Goal: Task Accomplishment & Management: Manage account settings

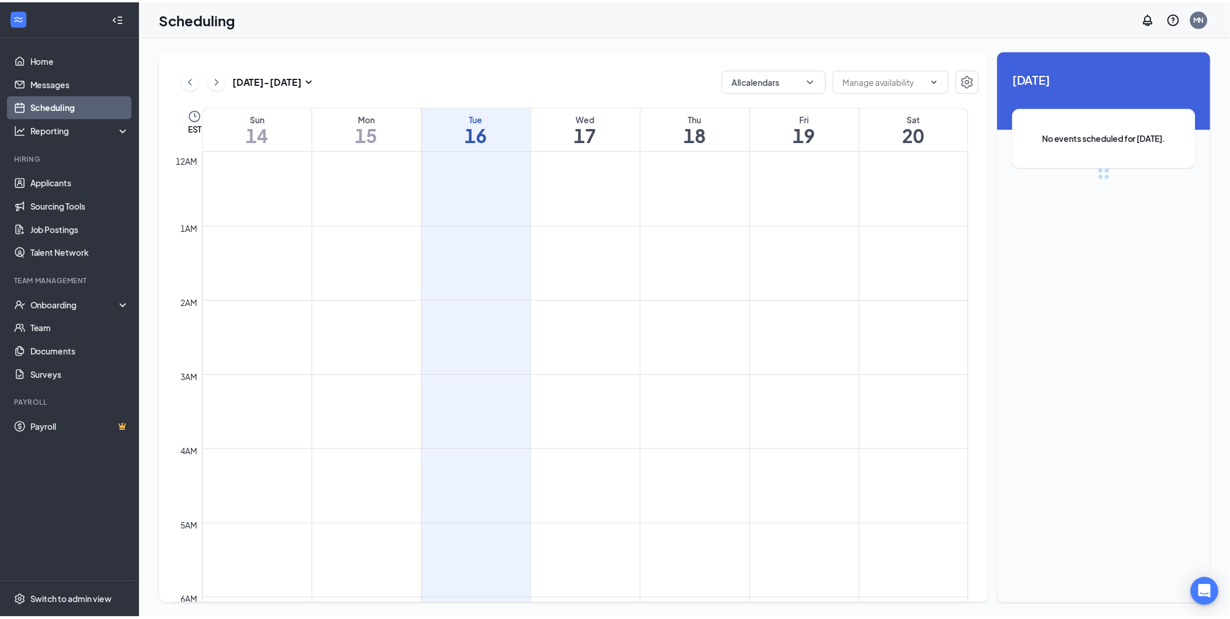
scroll to position [574, 0]
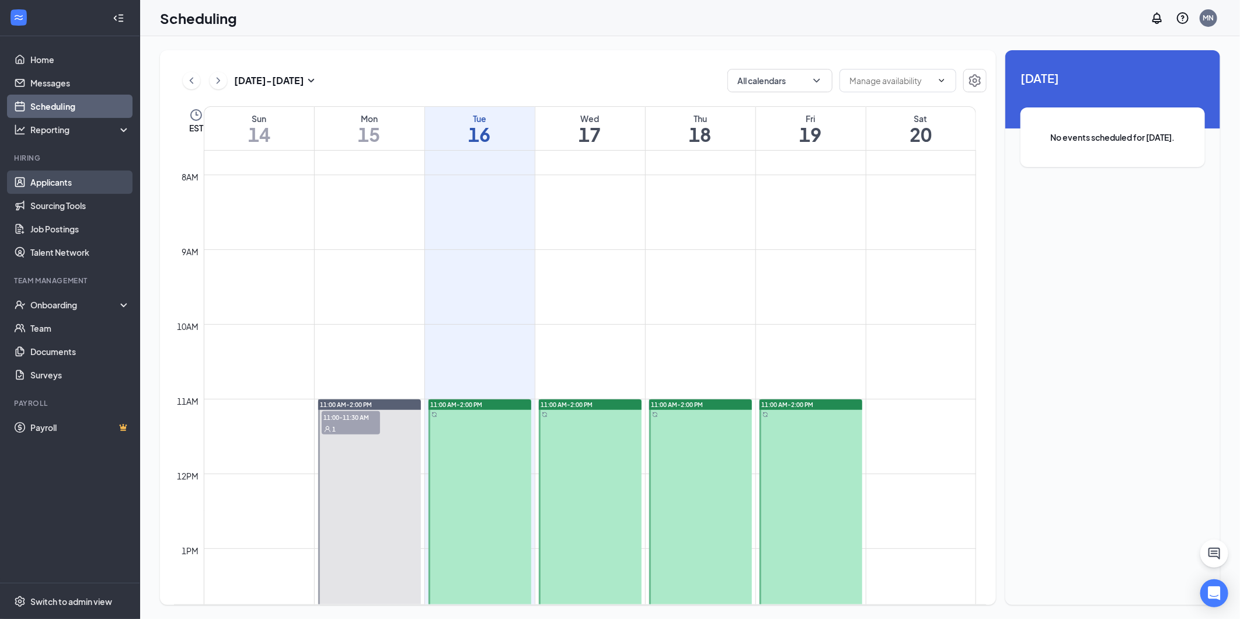
click at [83, 180] on link "Applicants" at bounding box center [80, 181] width 100 height 23
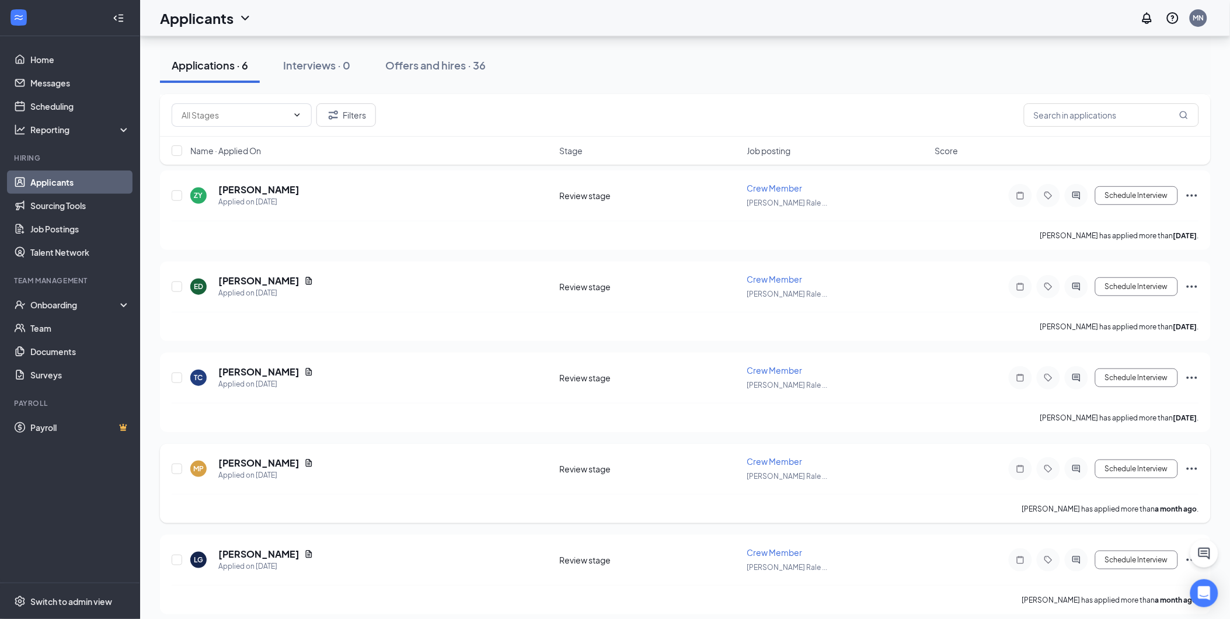
scroll to position [153, 0]
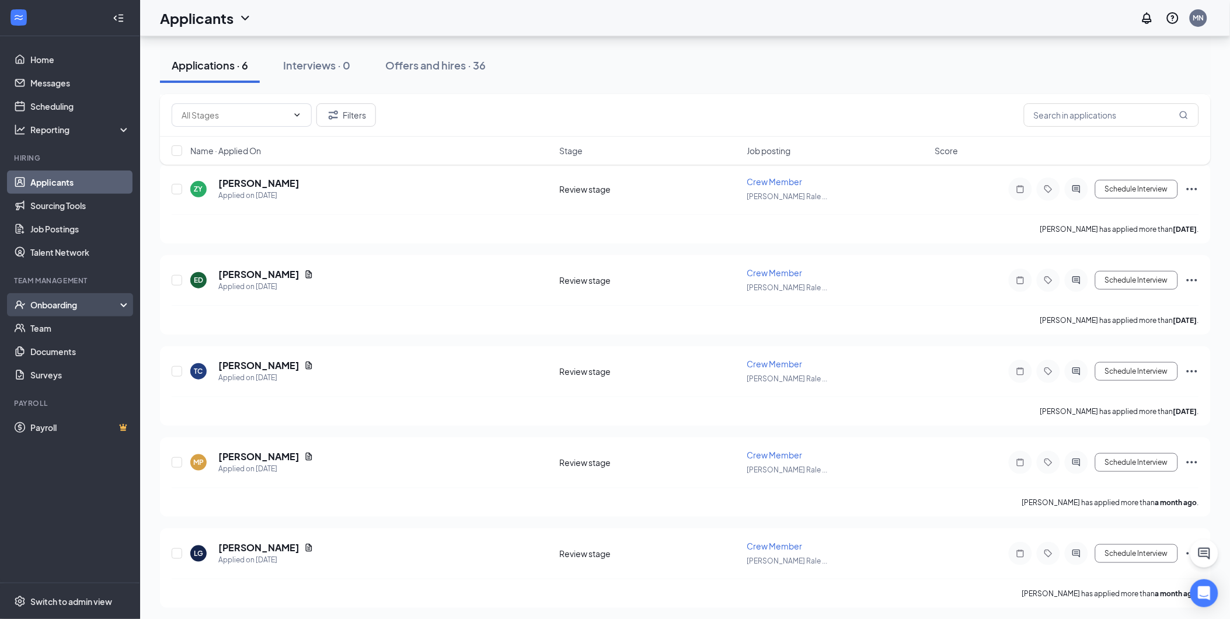
click at [58, 297] on div "Onboarding" at bounding box center [70, 304] width 140 height 23
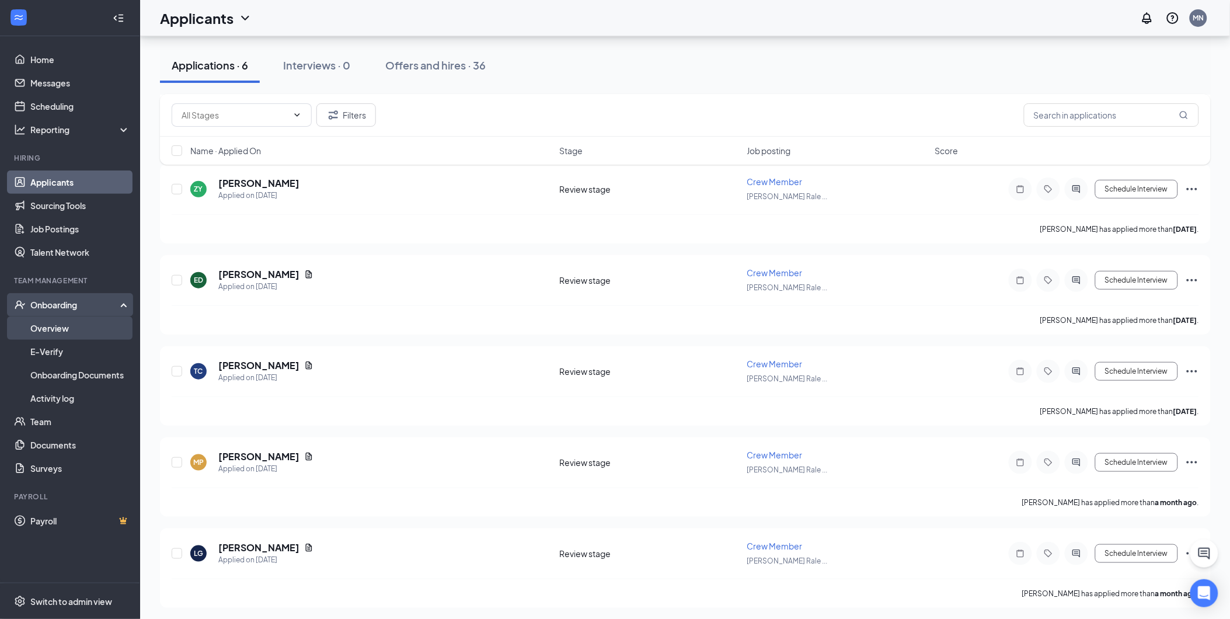
click at [53, 333] on link "Overview" at bounding box center [80, 327] width 100 height 23
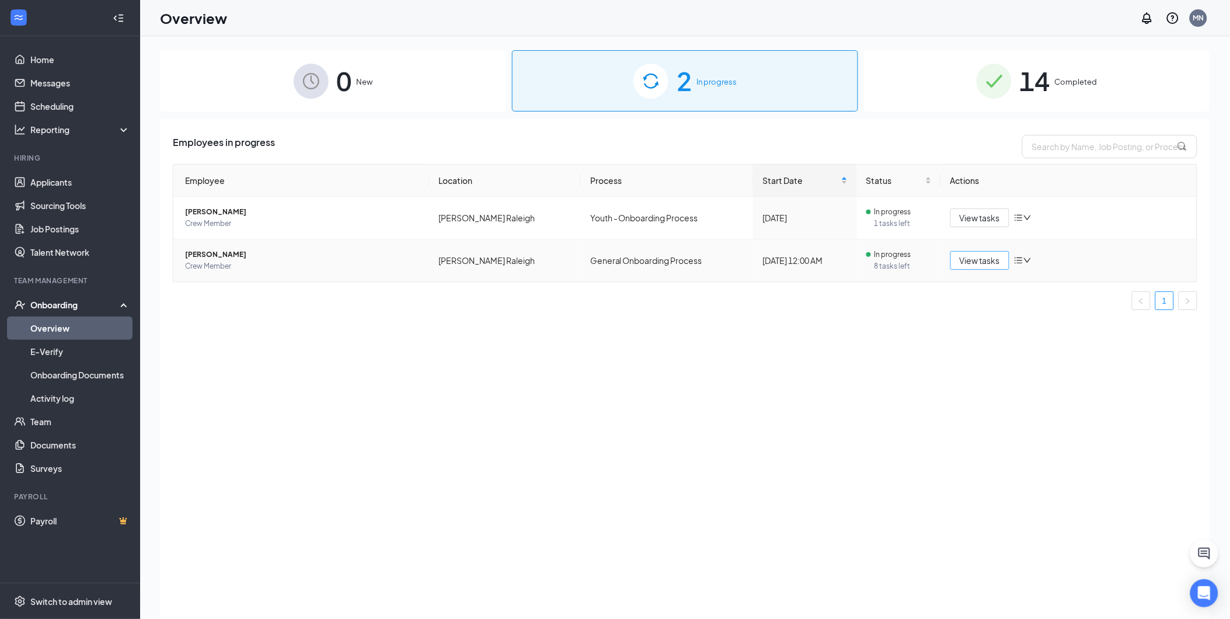
click at [985, 261] on span "View tasks" at bounding box center [980, 260] width 40 height 13
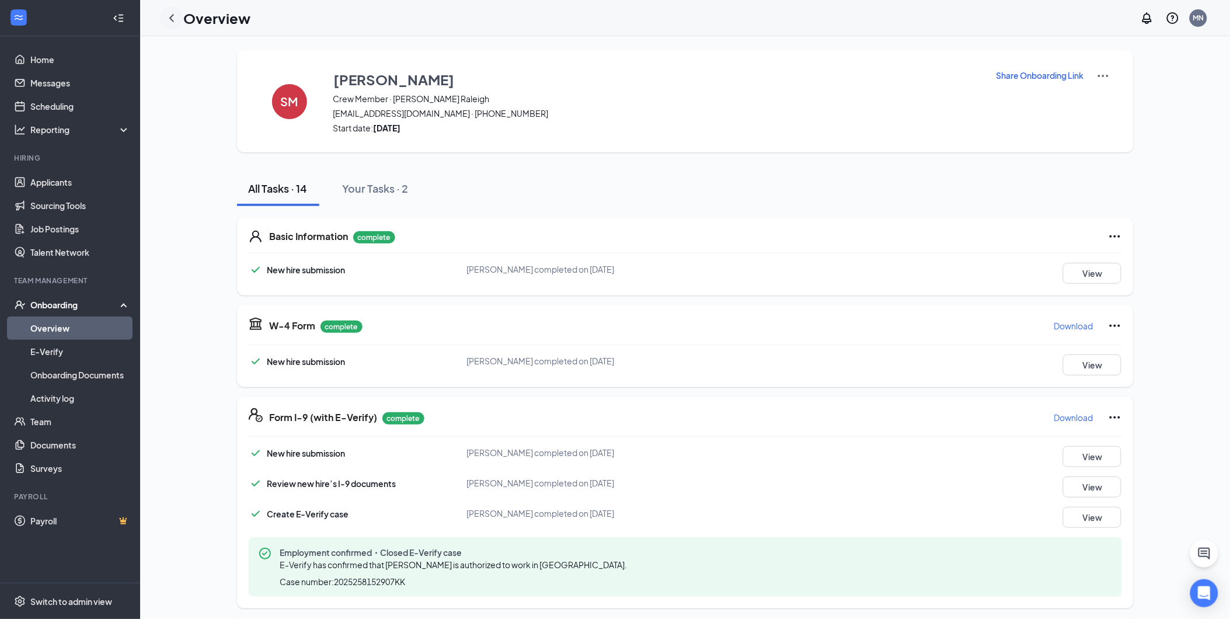
click at [174, 21] on icon "ChevronLeft" at bounding box center [172, 18] width 14 height 14
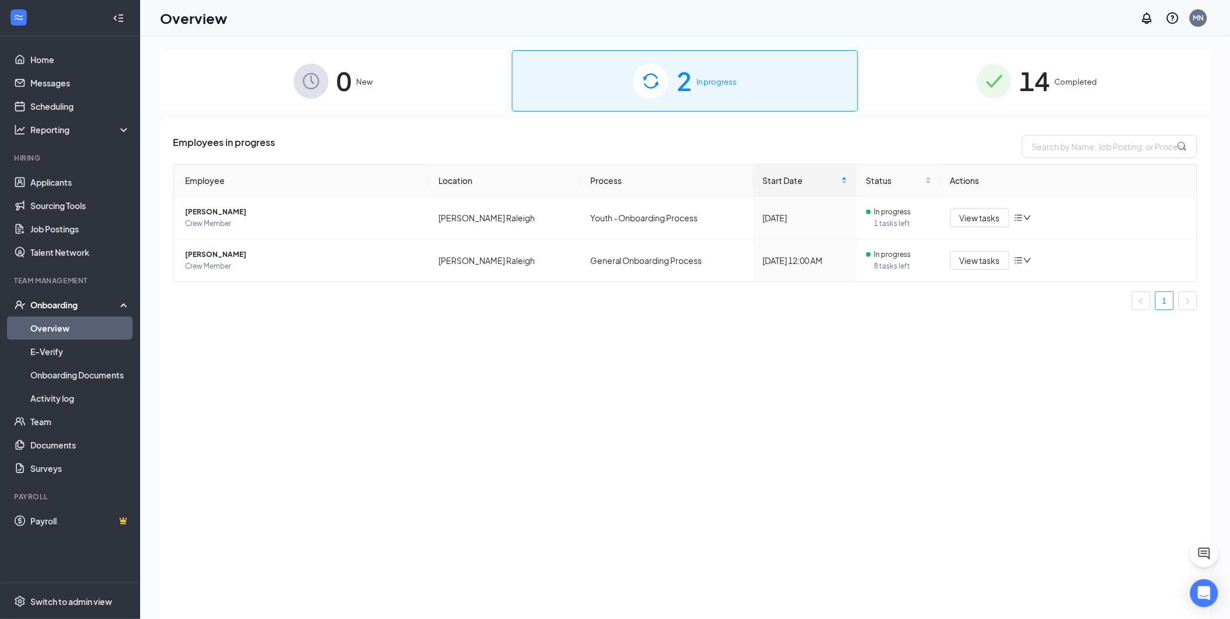
click at [1055, 85] on span "Completed" at bounding box center [1076, 82] width 43 height 12
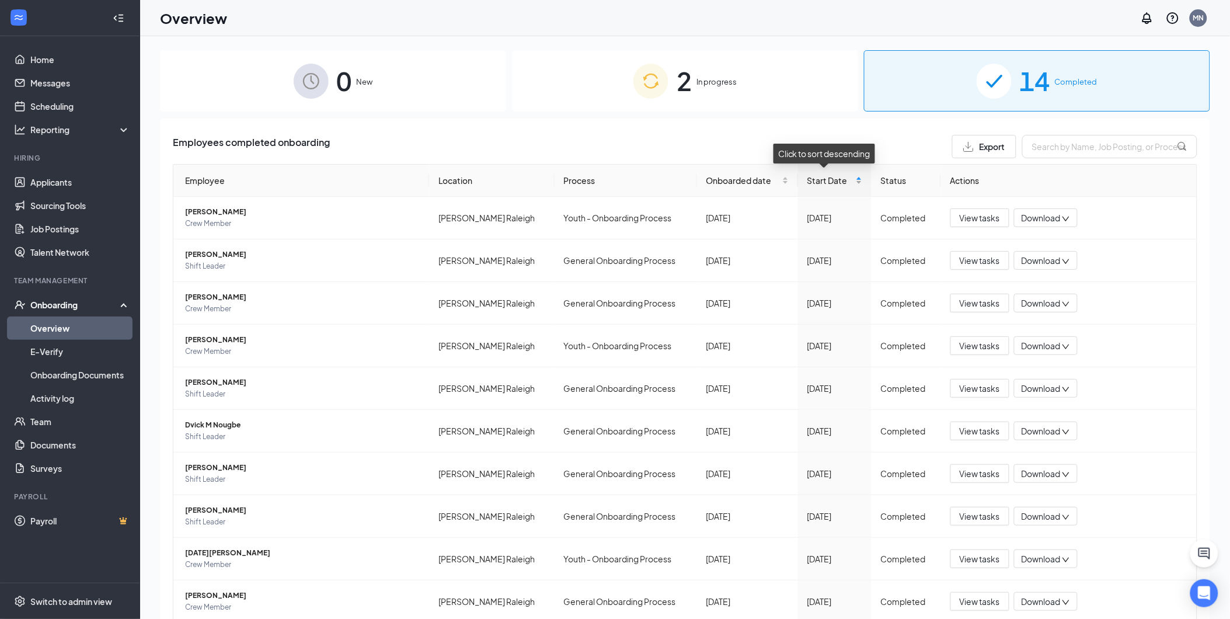
click at [823, 178] on span "Start Date" at bounding box center [830, 180] width 46 height 13
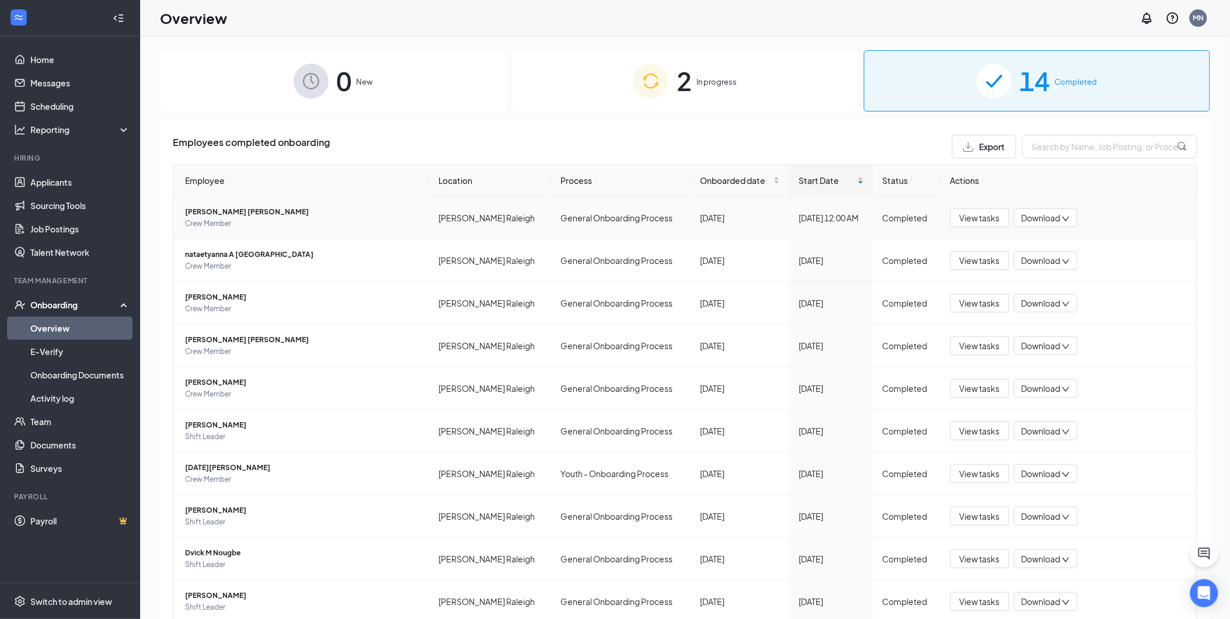
click at [205, 214] on span "[PERSON_NAME] [PERSON_NAME]" at bounding box center [302, 212] width 235 height 12
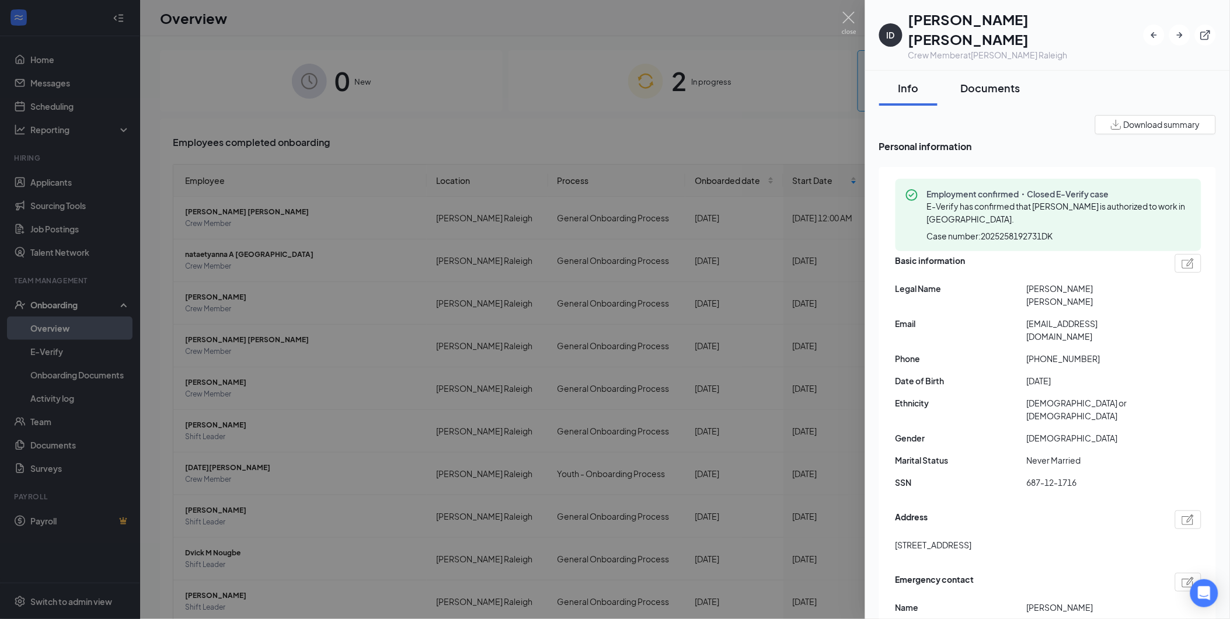
click at [984, 81] on div "Documents" at bounding box center [991, 88] width 60 height 15
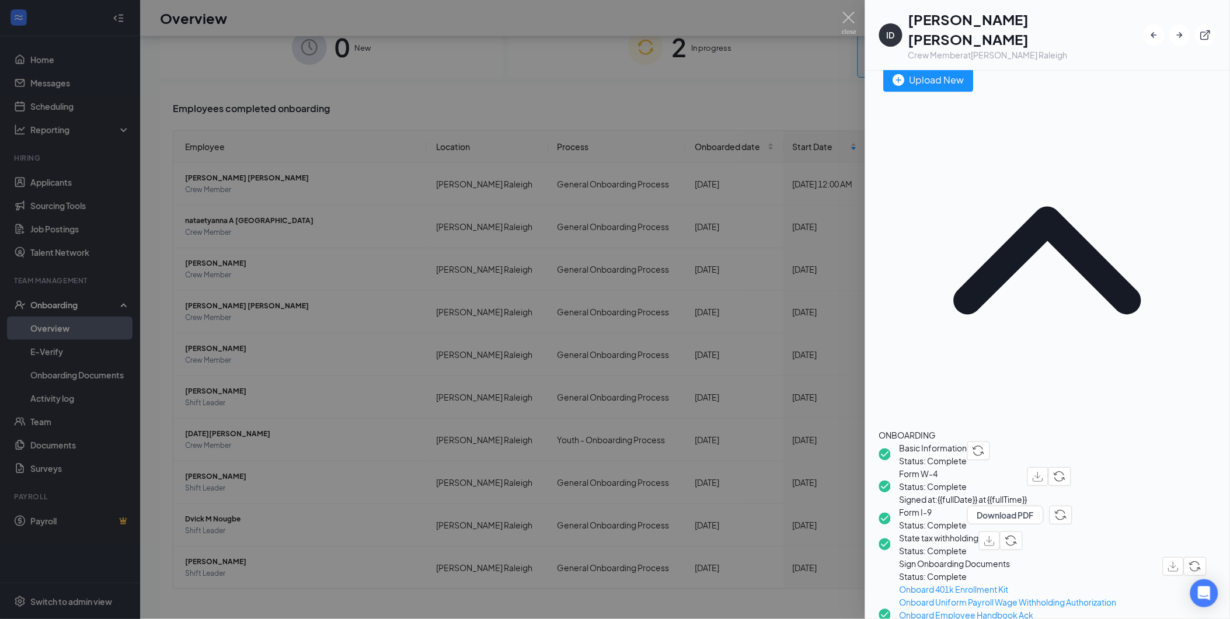
scroll to position [53, 0]
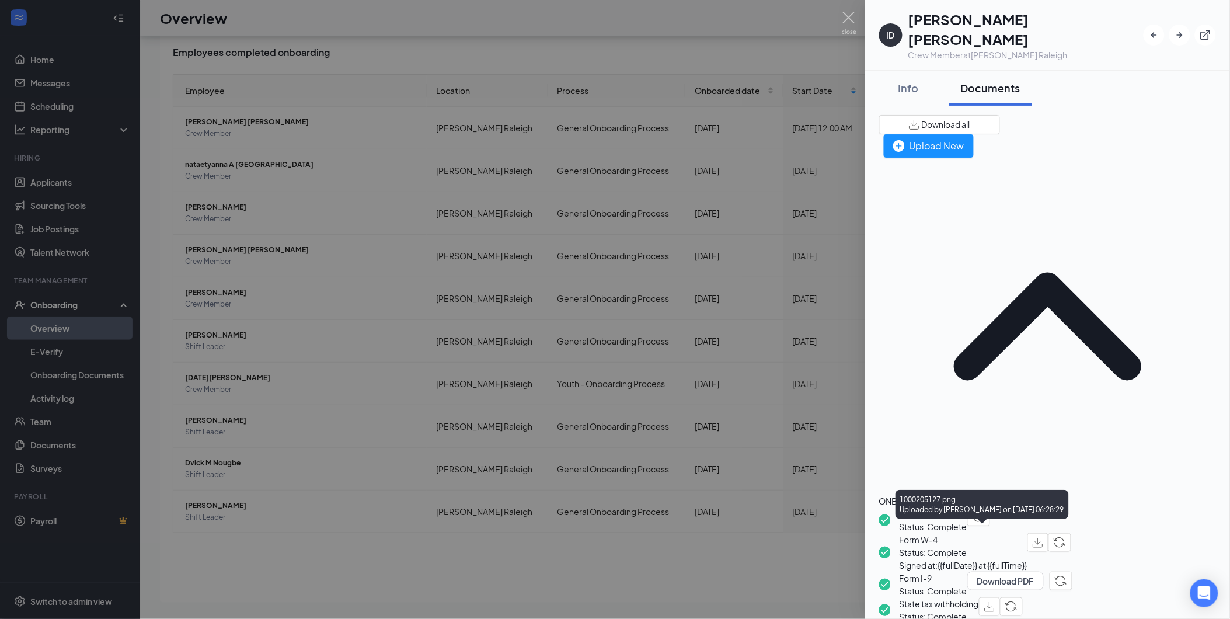
scroll to position [44, 0]
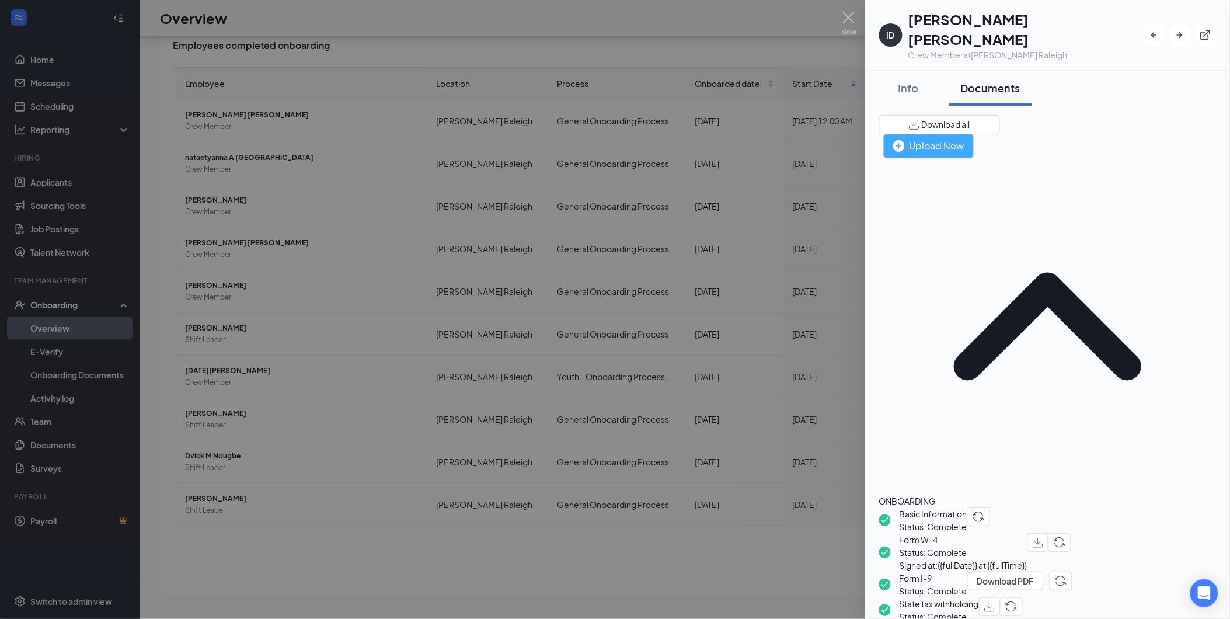
click at [964, 138] on div "Upload New" at bounding box center [928, 145] width 71 height 15
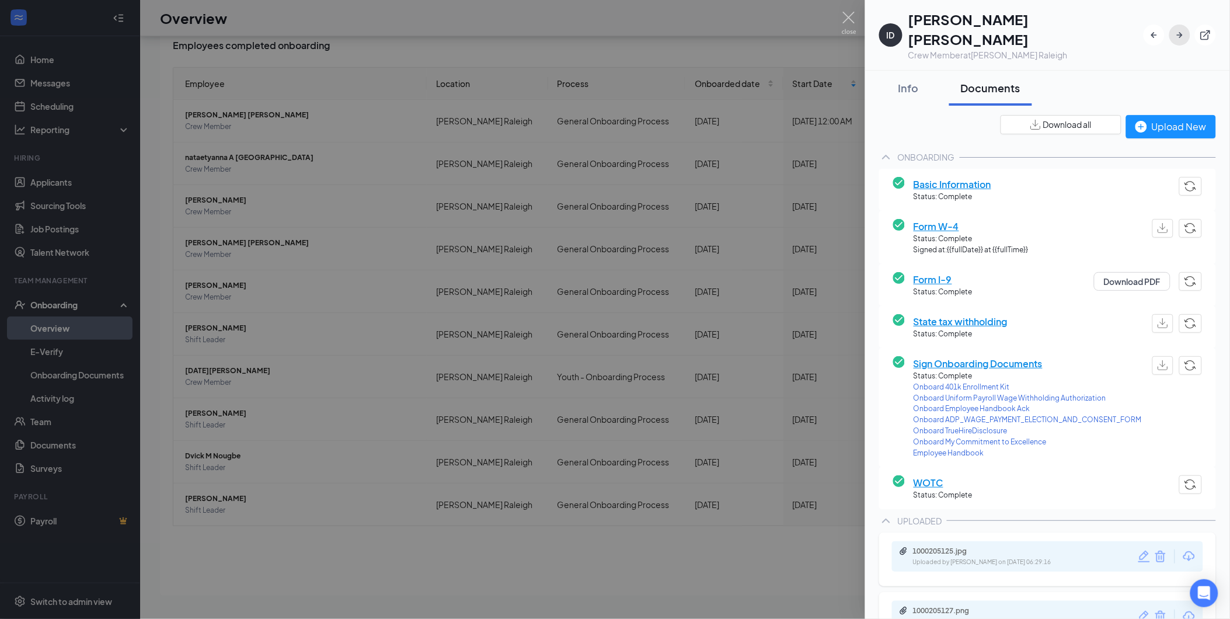
click at [1178, 29] on icon "ArrowRight" at bounding box center [1180, 35] width 12 height 12
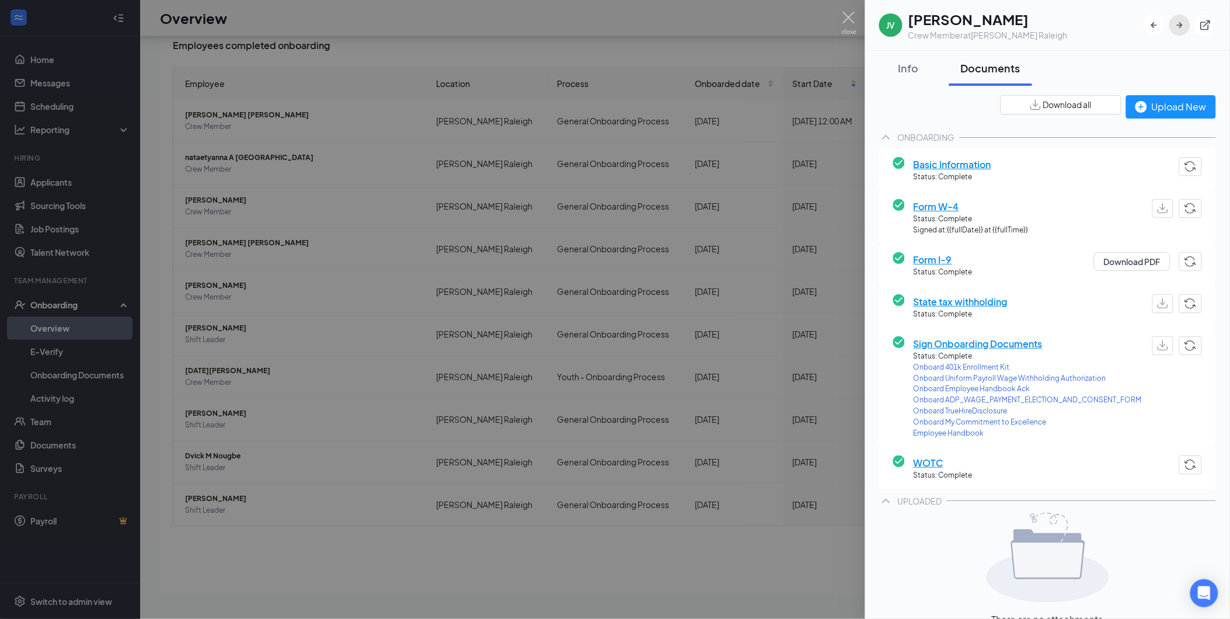
click at [1174, 24] on button "button" at bounding box center [1179, 25] width 21 height 21
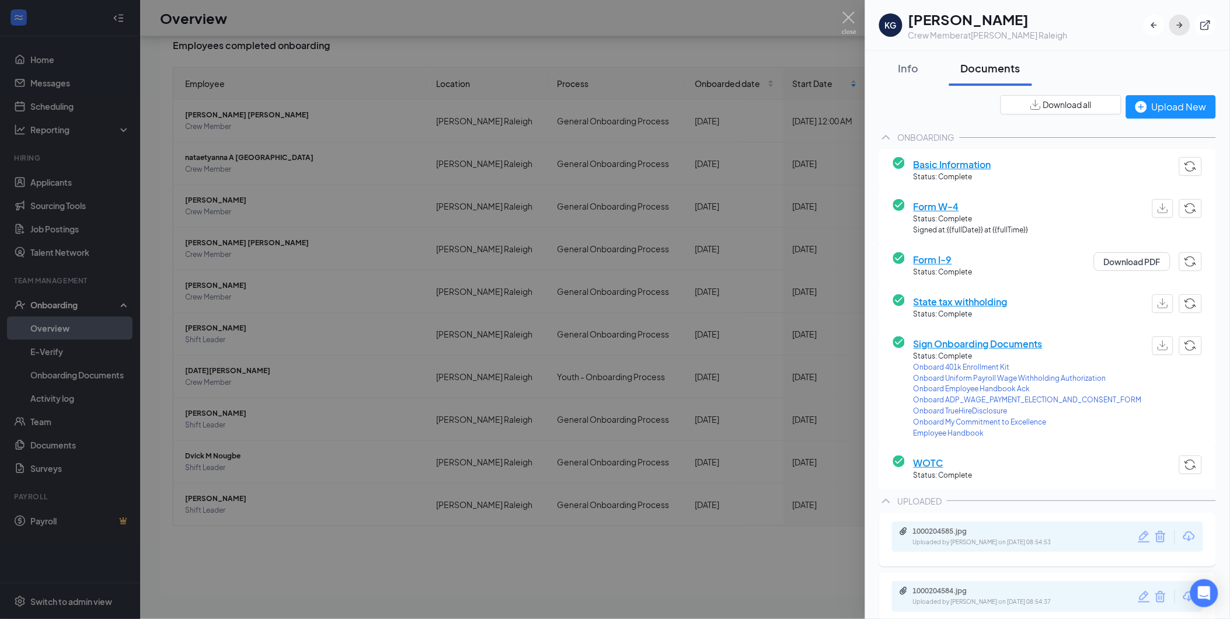
click at [1176, 26] on icon "ArrowRight" at bounding box center [1180, 25] width 12 height 12
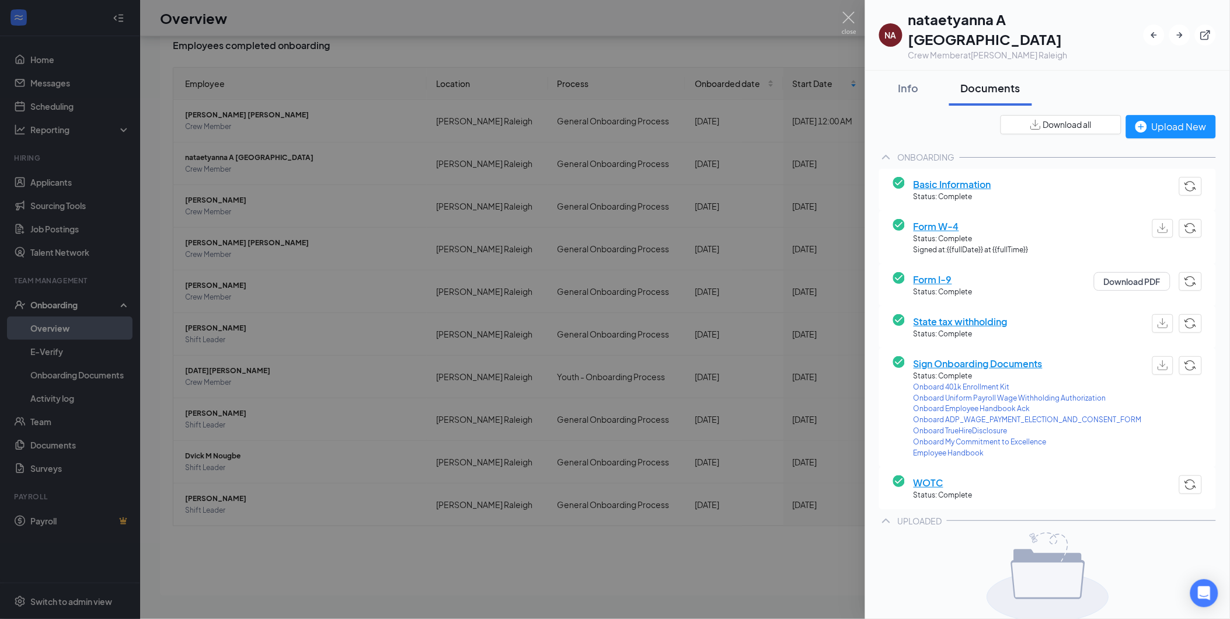
click at [616, 132] on div at bounding box center [615, 309] width 1230 height 619
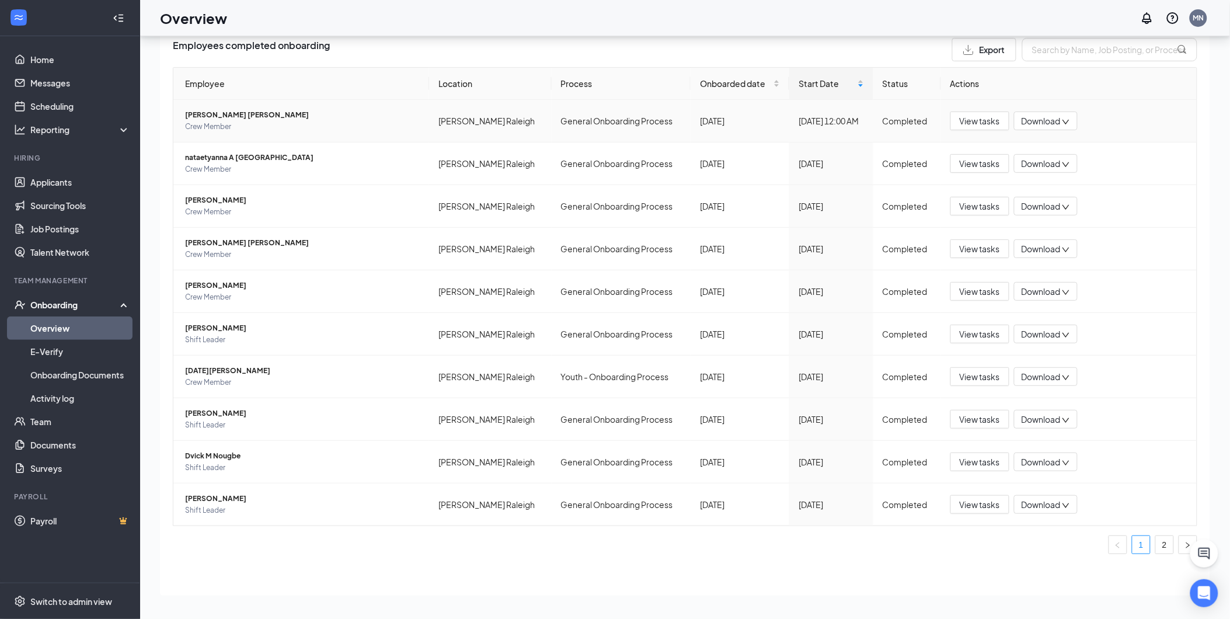
click at [203, 116] on span "[PERSON_NAME] [PERSON_NAME]" at bounding box center [302, 115] width 235 height 12
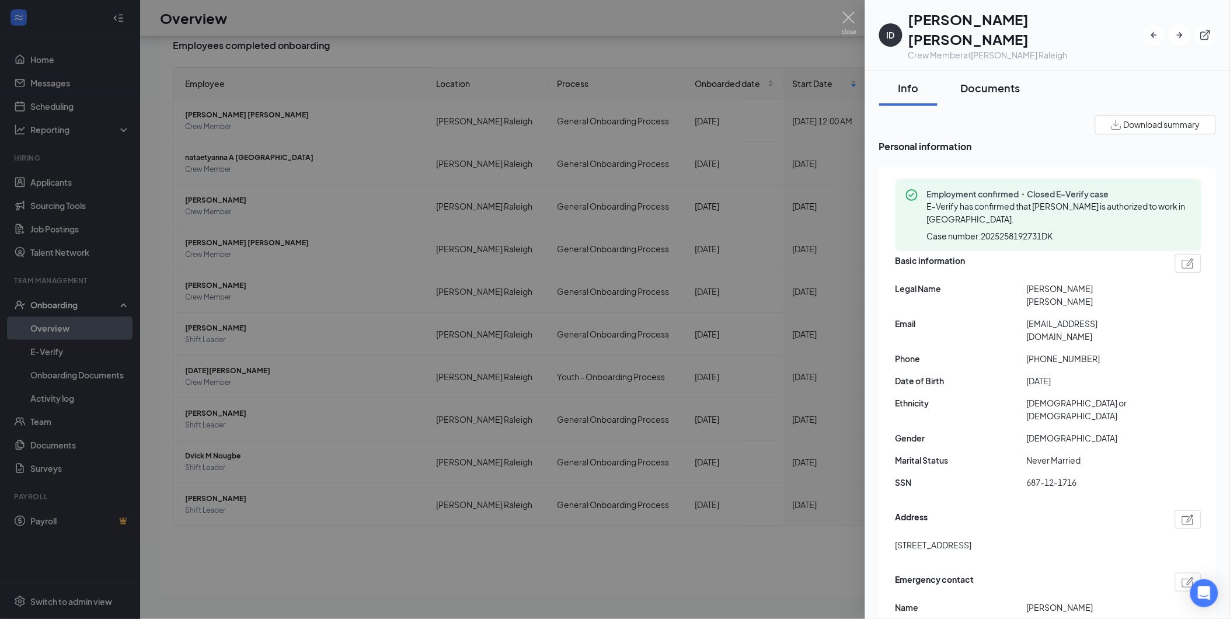
click at [992, 78] on button "Documents" at bounding box center [990, 88] width 83 height 35
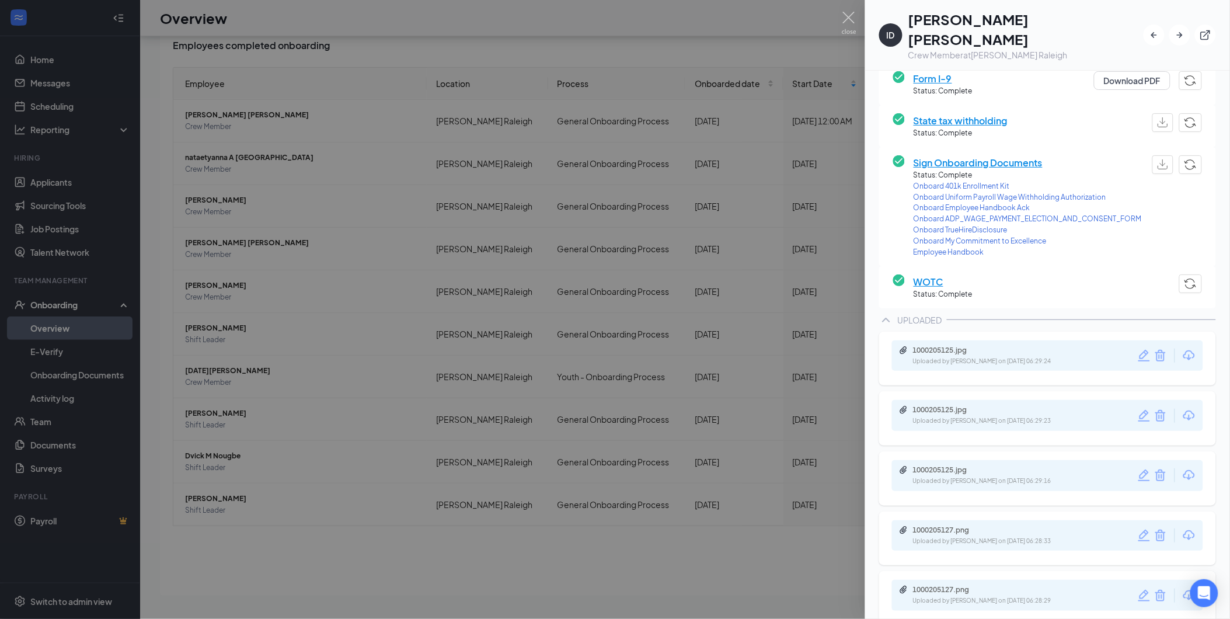
scroll to position [201, 0]
click at [257, 170] on div at bounding box center [615, 309] width 1230 height 619
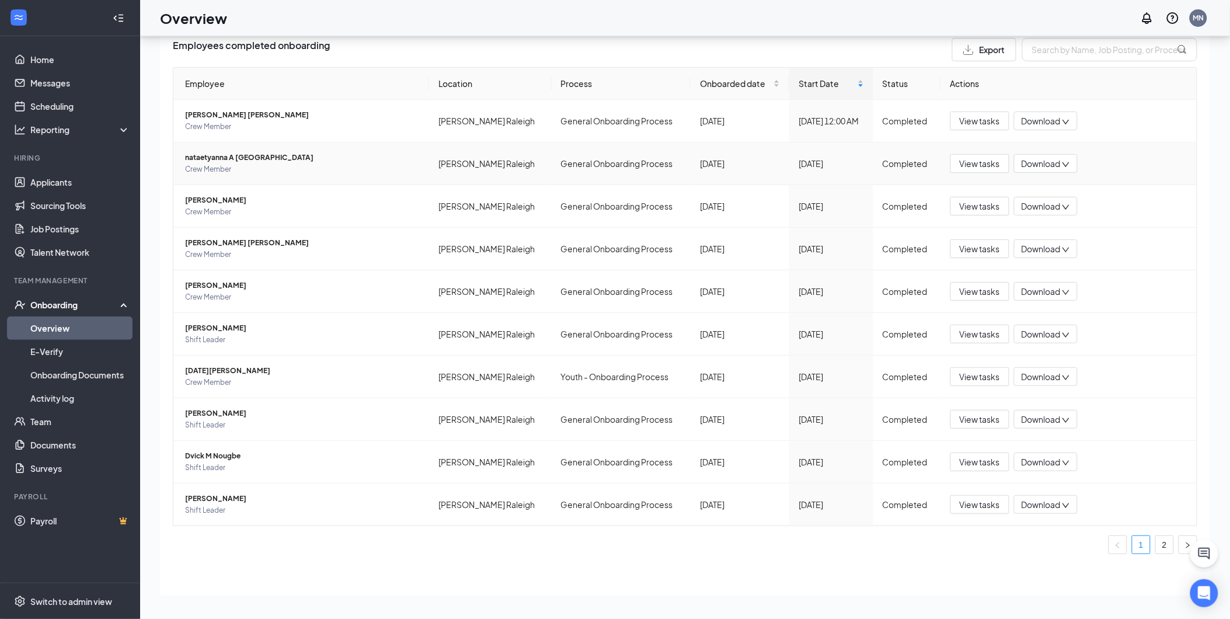
click at [257, 170] on span "Crew Member" at bounding box center [302, 169] width 235 height 12
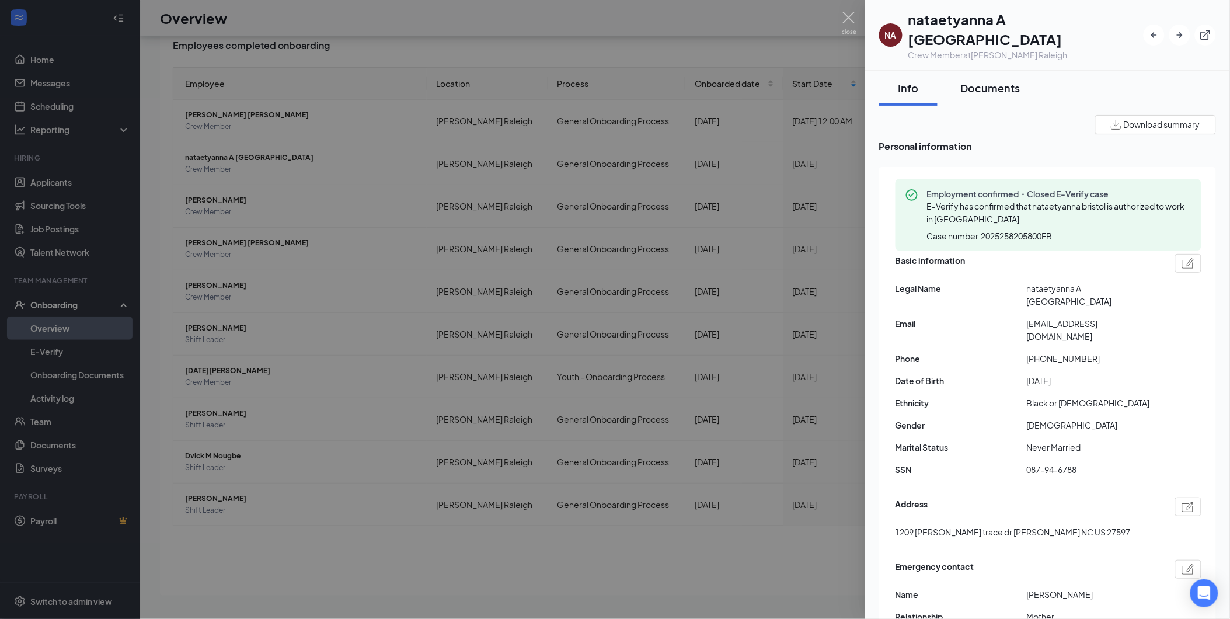
click at [1008, 81] on div "Documents" at bounding box center [991, 88] width 60 height 15
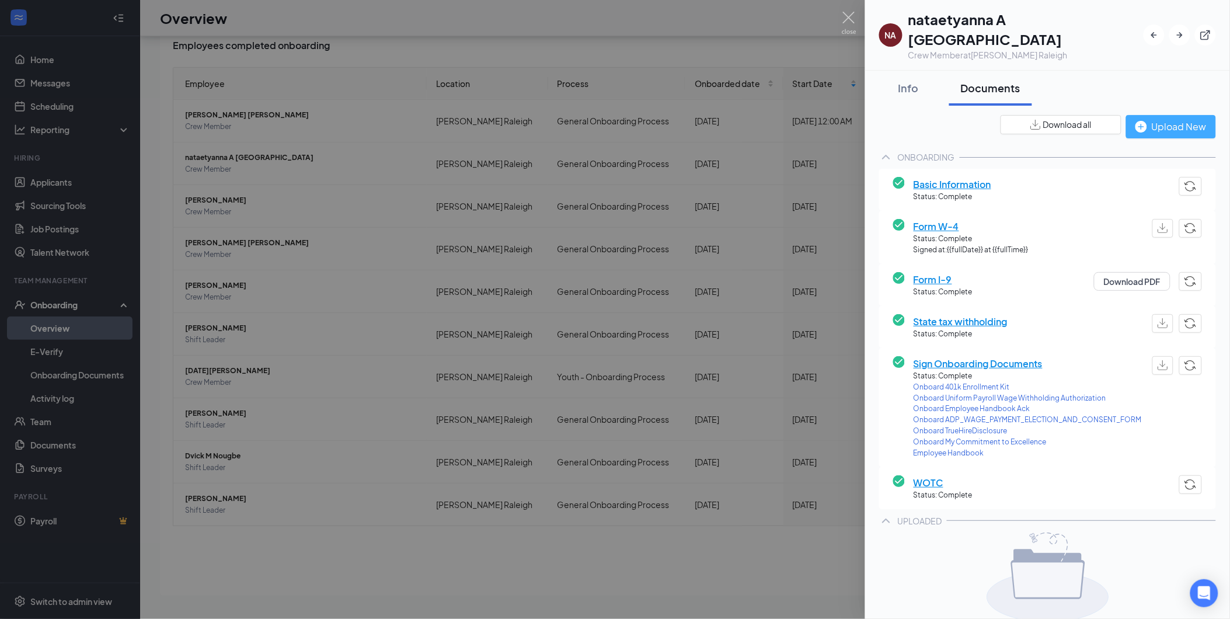
click at [1185, 119] on div "Upload New" at bounding box center [1170, 126] width 71 height 15
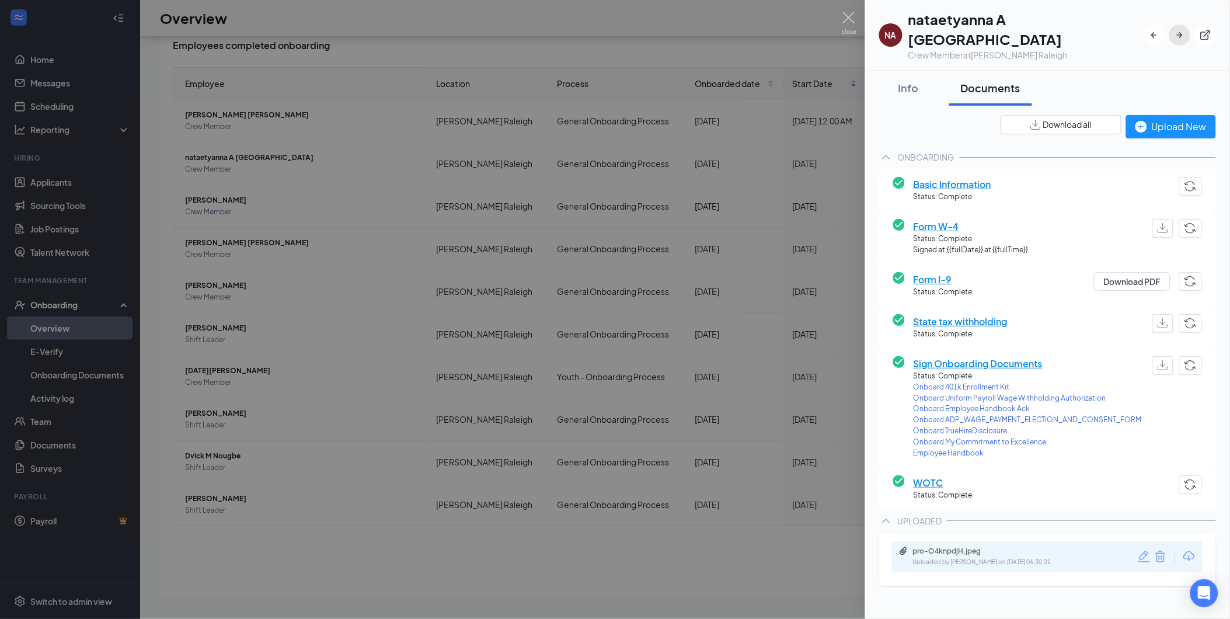
click at [1181, 32] on icon "ArrowRight" at bounding box center [1180, 35] width 6 height 6
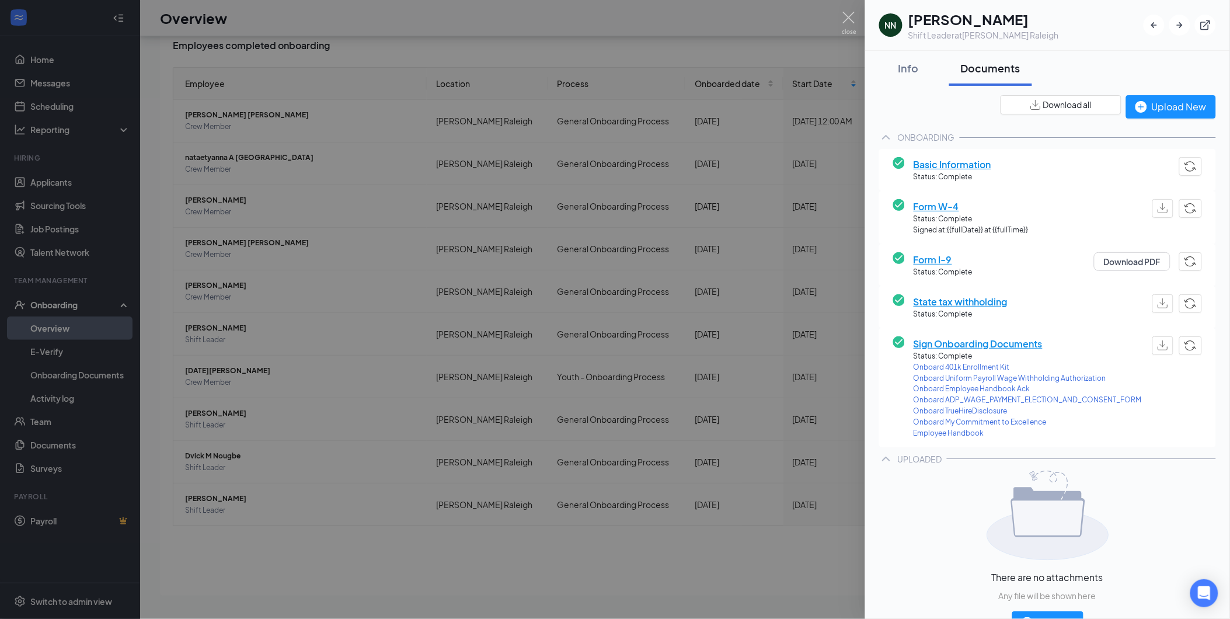
click at [271, 203] on div at bounding box center [615, 309] width 1230 height 619
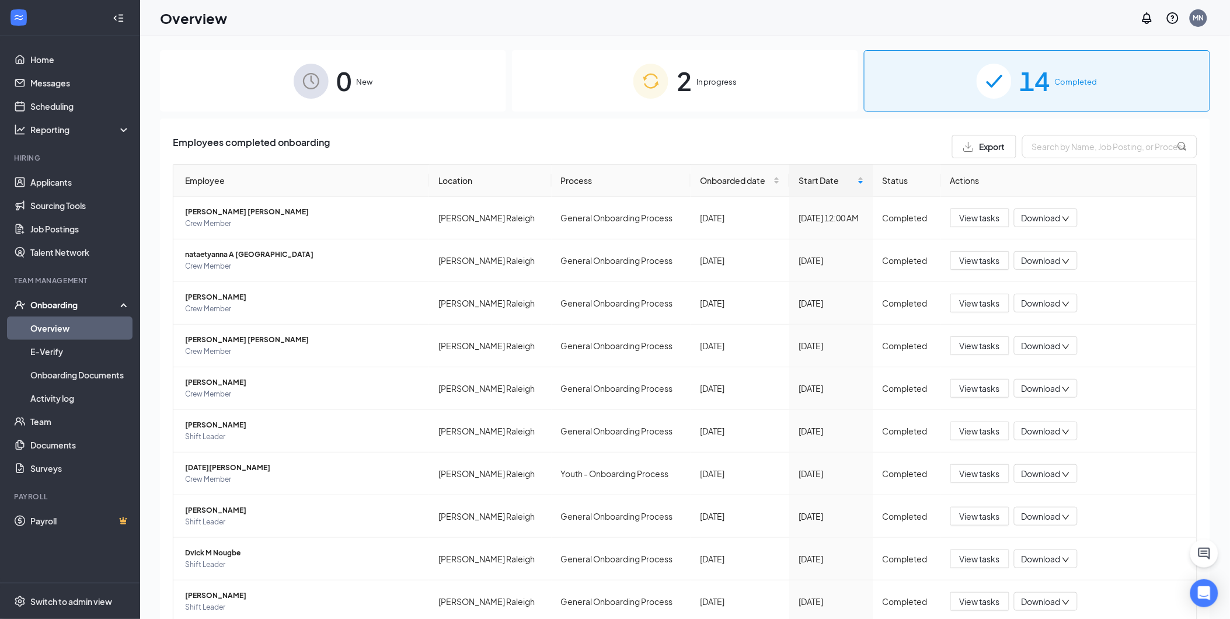
click at [684, 100] on span "2" at bounding box center [683, 81] width 15 height 40
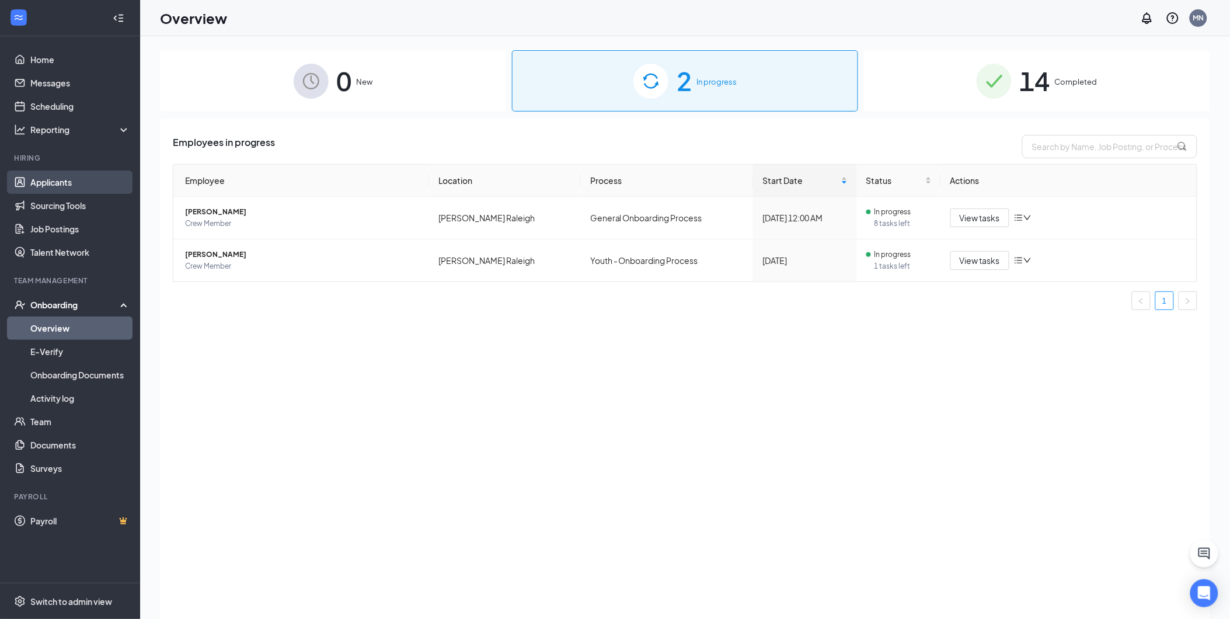
click at [93, 184] on link "Applicants" at bounding box center [80, 181] width 100 height 23
